Goal: Answer question/provide support: Share knowledge or assist other users

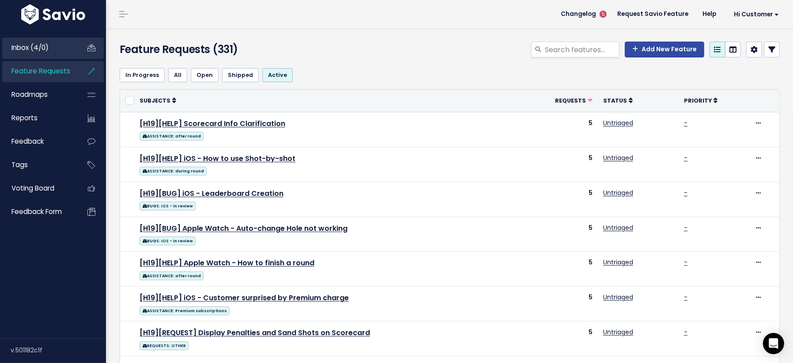
click at [52, 47] on link "Inbox (4/0)" at bounding box center [37, 48] width 71 height 20
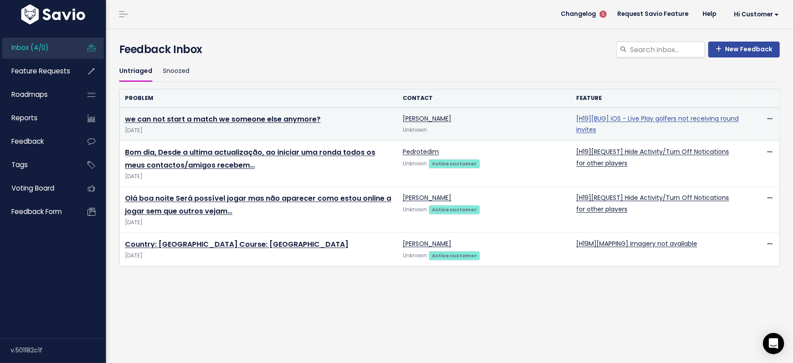
click at [618, 118] on link "[H19][BUG] iOS - Live Play golfers not receiving round invites" at bounding box center [657, 124] width 163 height 20
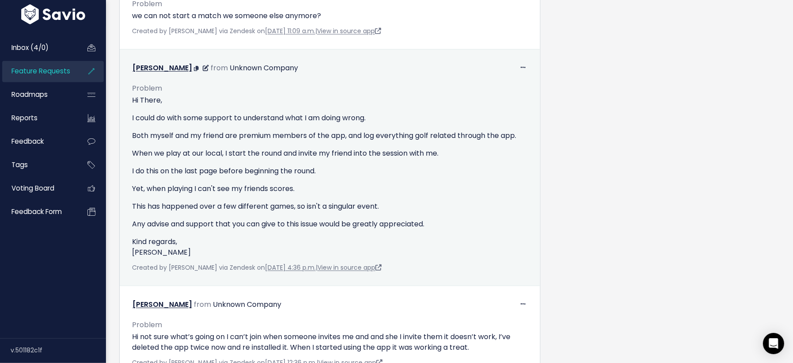
scroll to position [570, 0]
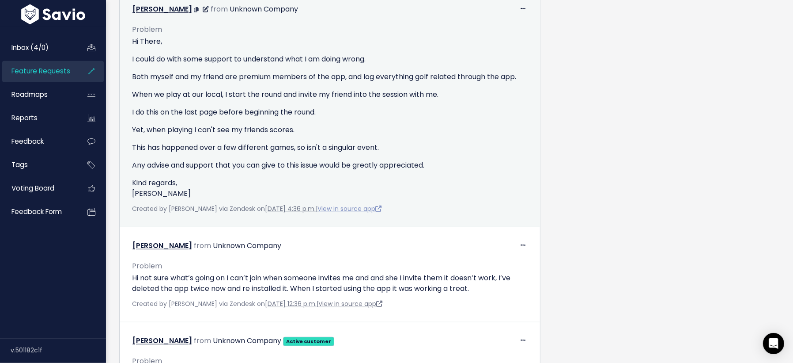
click at [332, 209] on link "View in source app" at bounding box center [350, 208] width 64 height 9
